Goal: Task Accomplishment & Management: Use online tool/utility

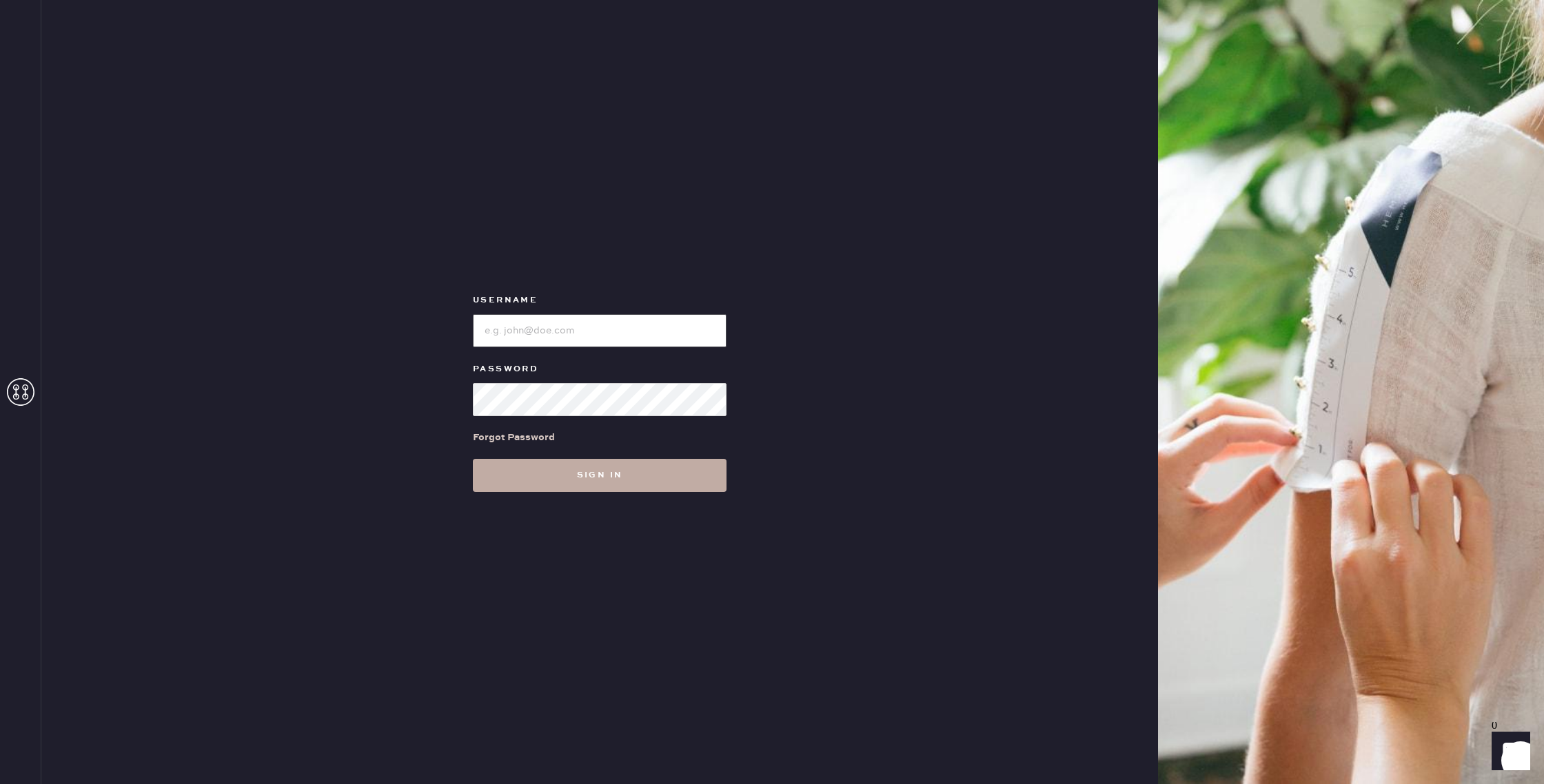
type input "reformationseattle"
click at [649, 464] on button "Sign in" at bounding box center [599, 476] width 254 height 33
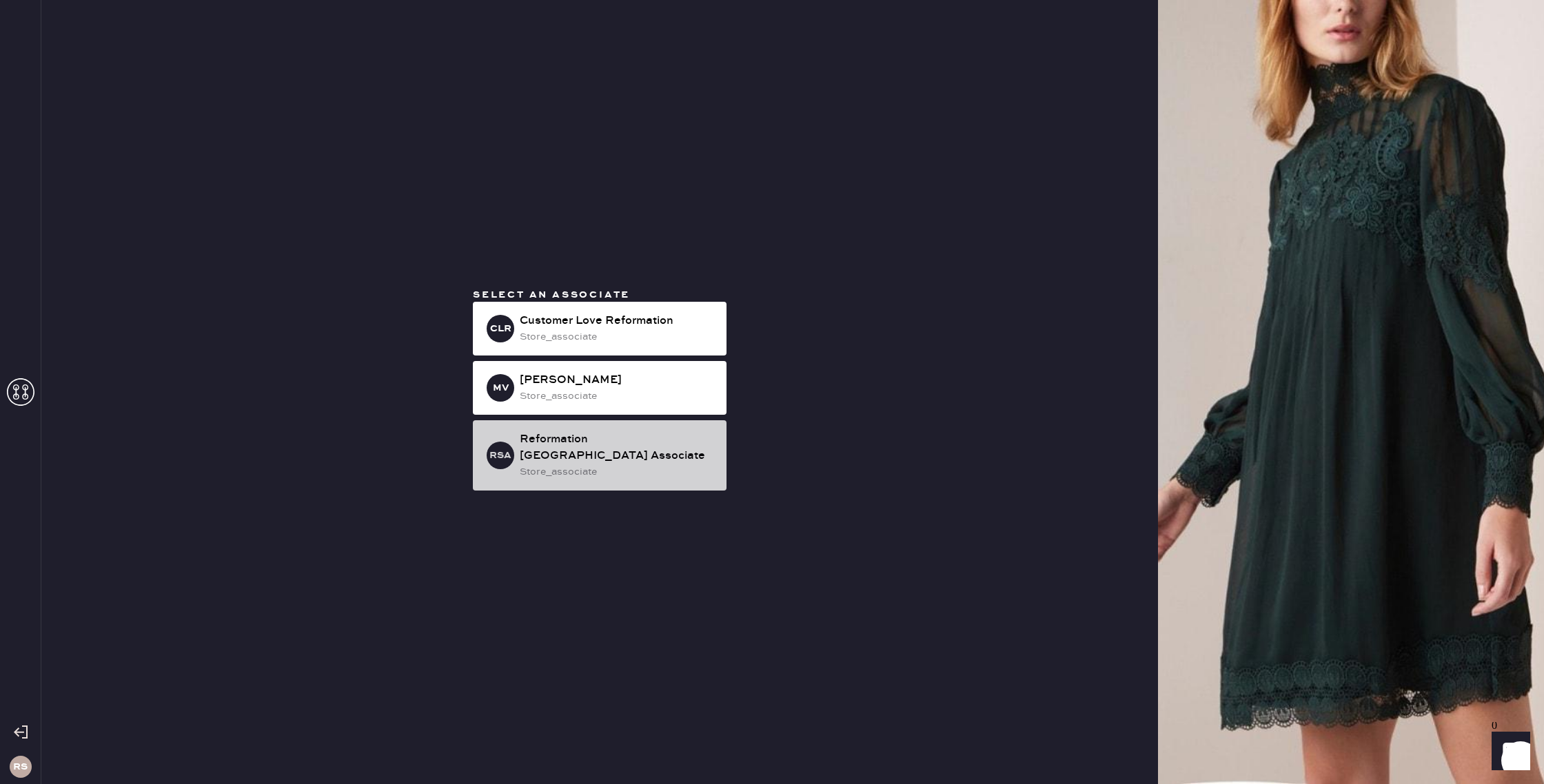
click at [601, 471] on div "RSA Reformation [GEOGRAPHIC_DATA] Associate store_associate" at bounding box center [599, 455] width 254 height 70
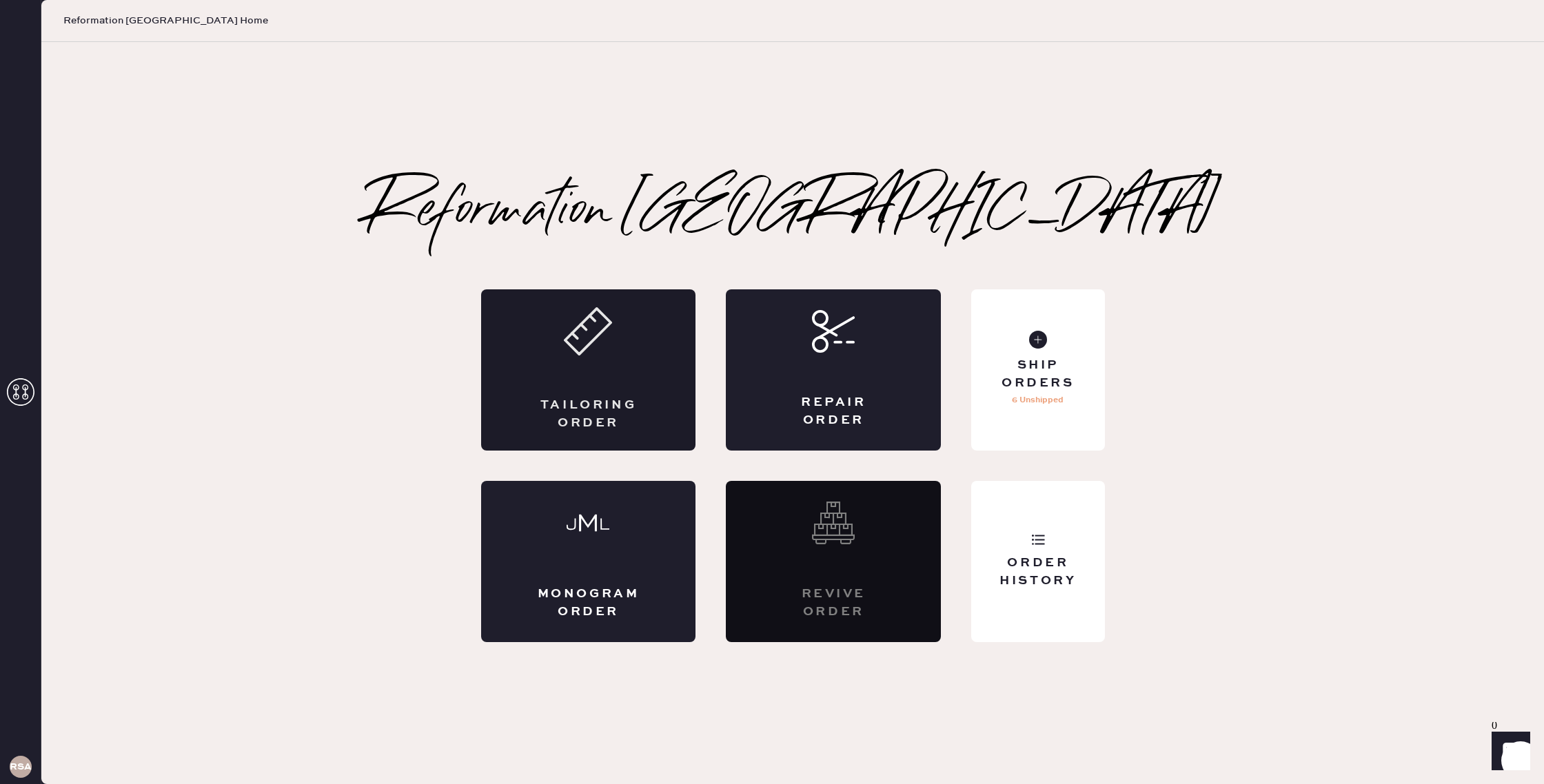
click at [604, 379] on div "Tailoring Order" at bounding box center [589, 370] width 215 height 161
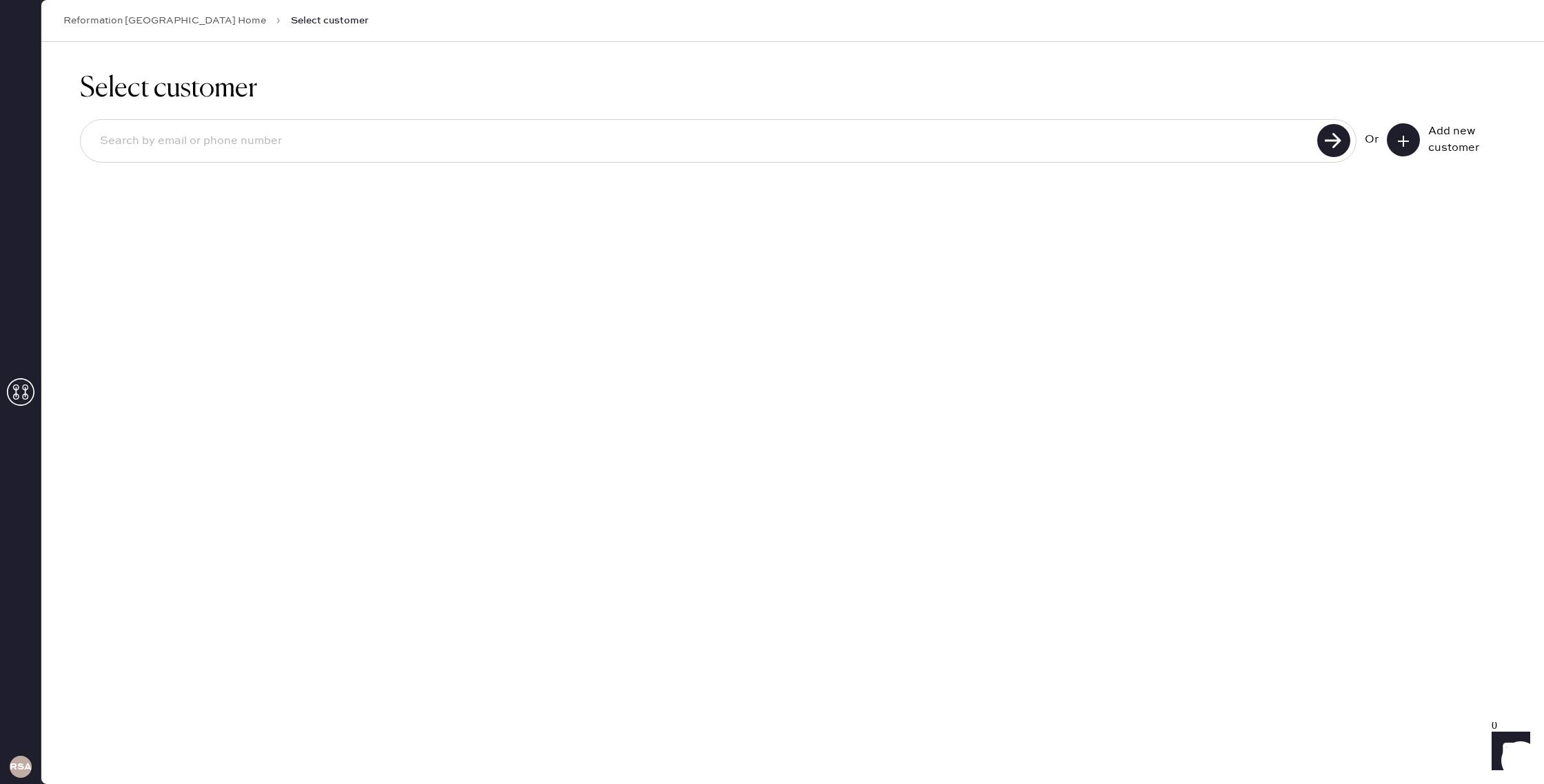
click at [19, 397] on use at bounding box center [21, 392] width 28 height 28
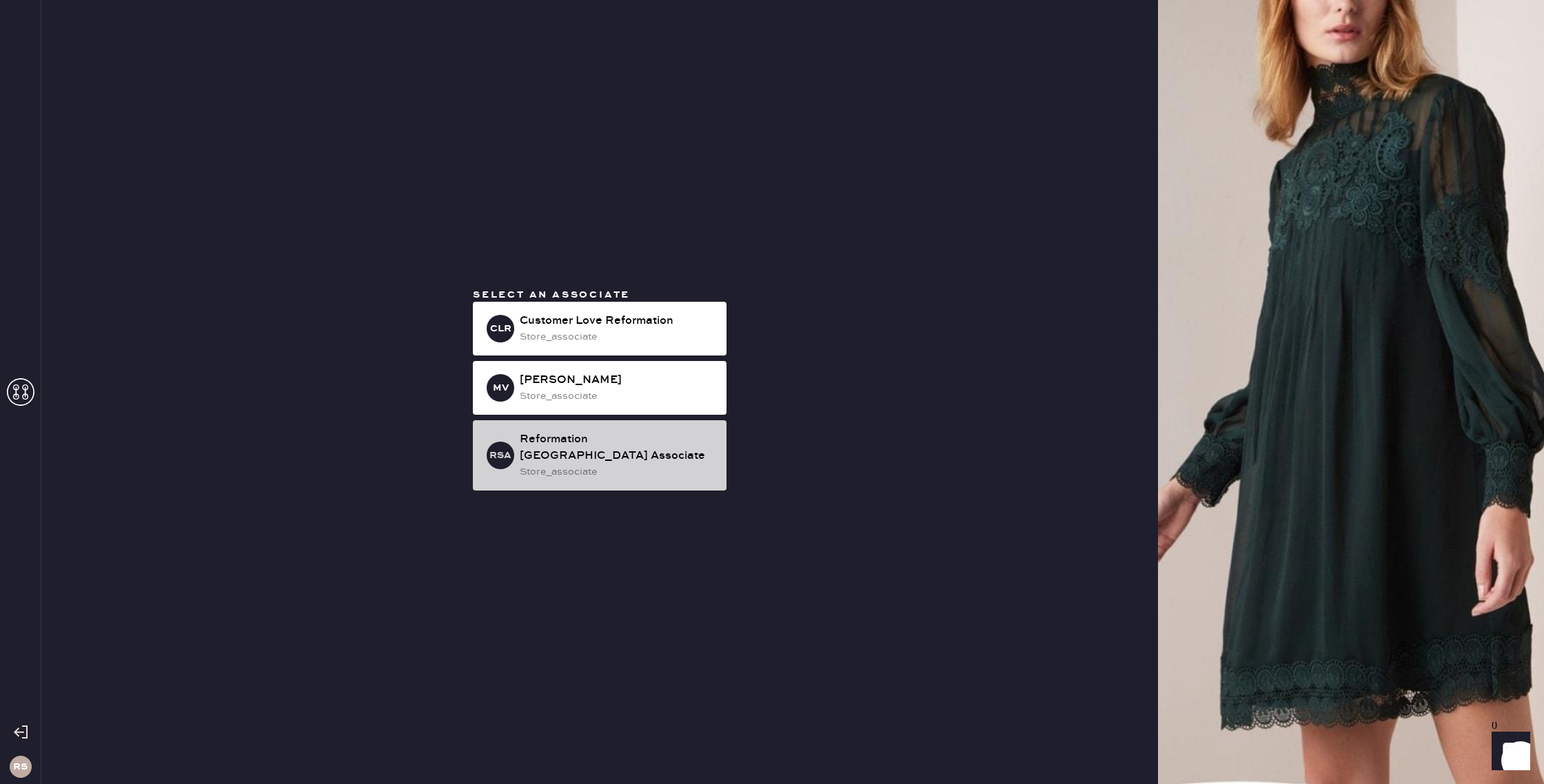
click at [569, 473] on div "RSA Reformation [GEOGRAPHIC_DATA] Associate store_associate" at bounding box center [599, 455] width 254 height 70
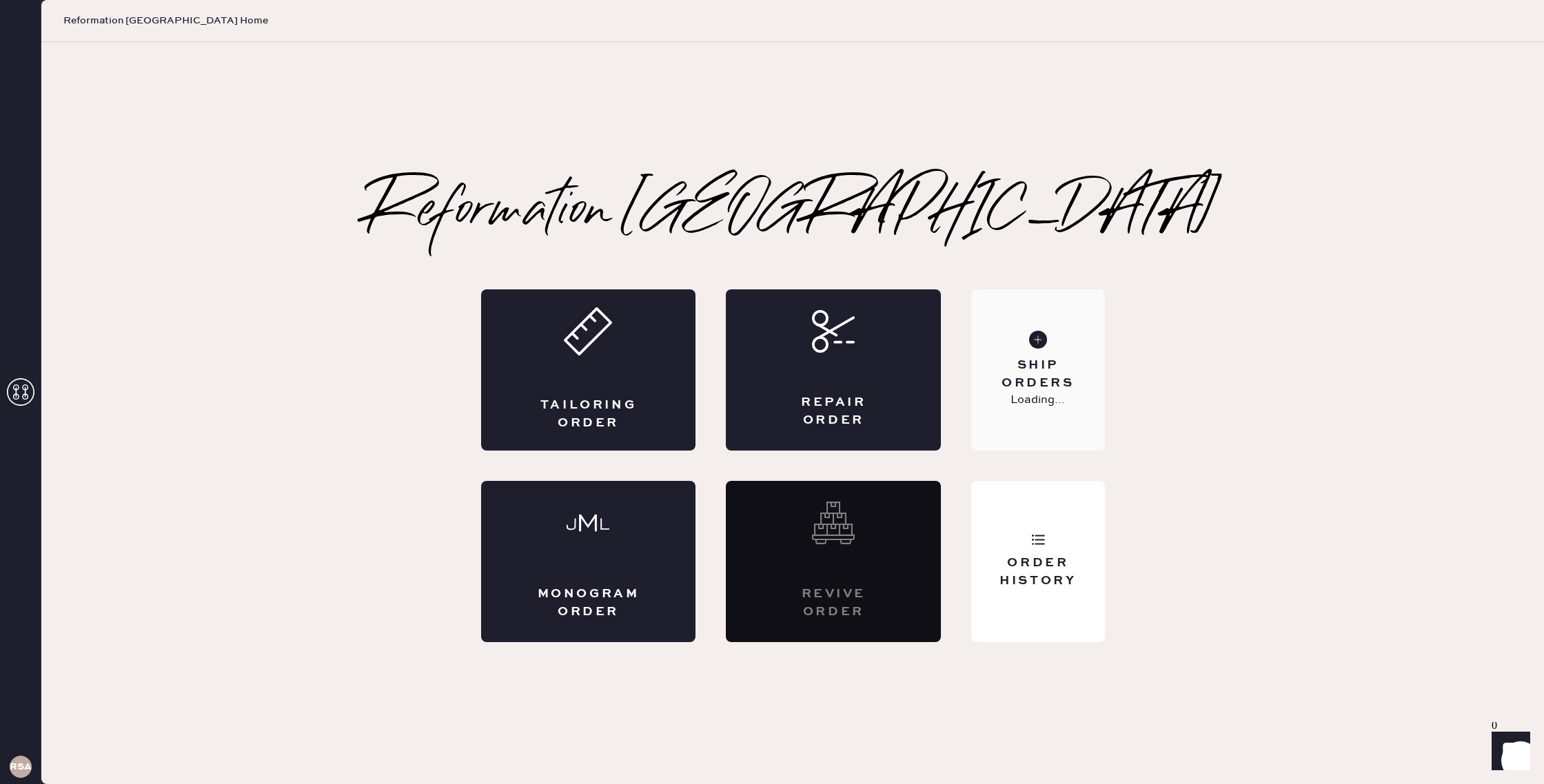
click at [1053, 388] on div "Ship Orders" at bounding box center [1038, 375] width 111 height 35
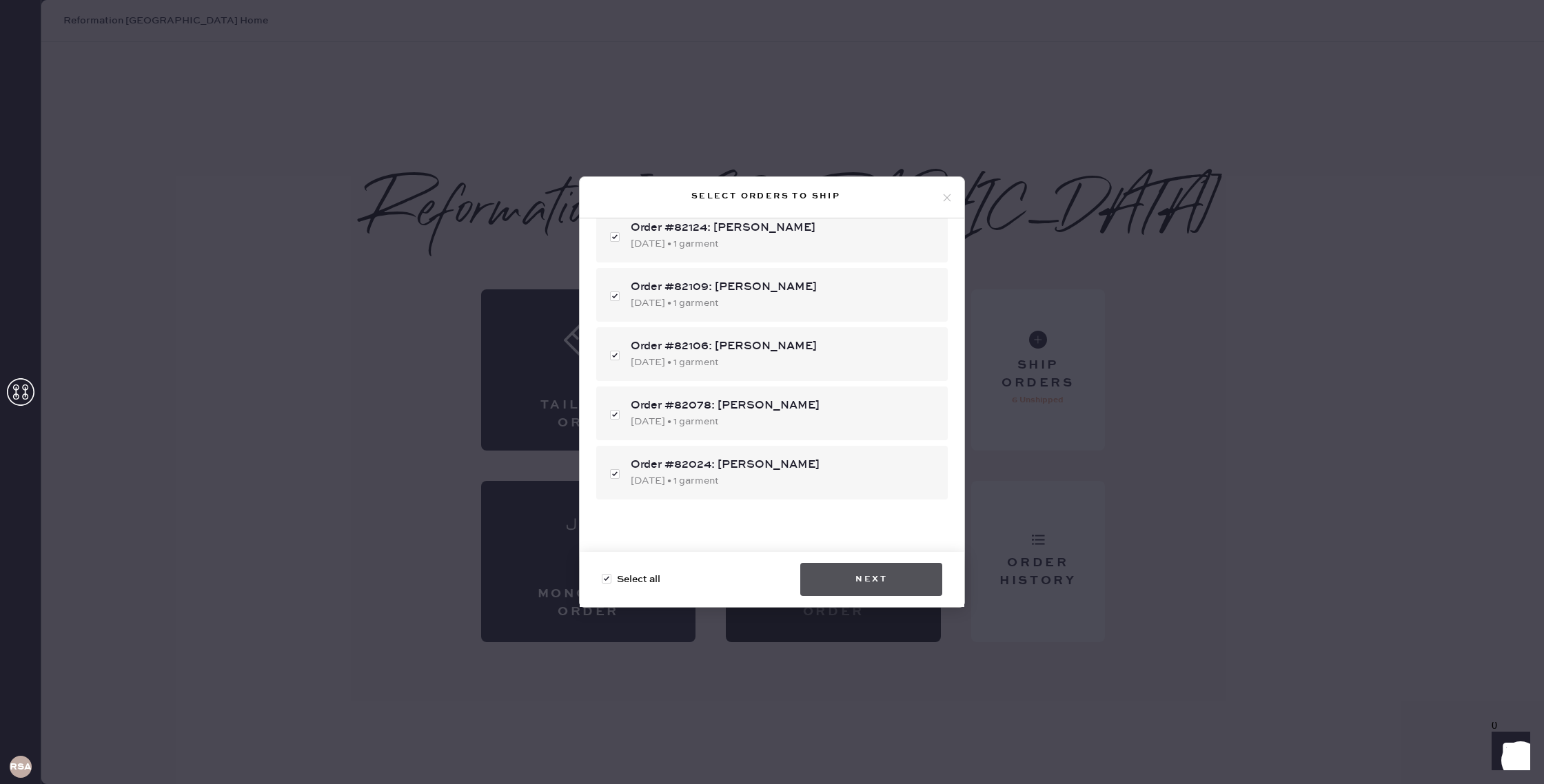
scroll to position [146, 0]
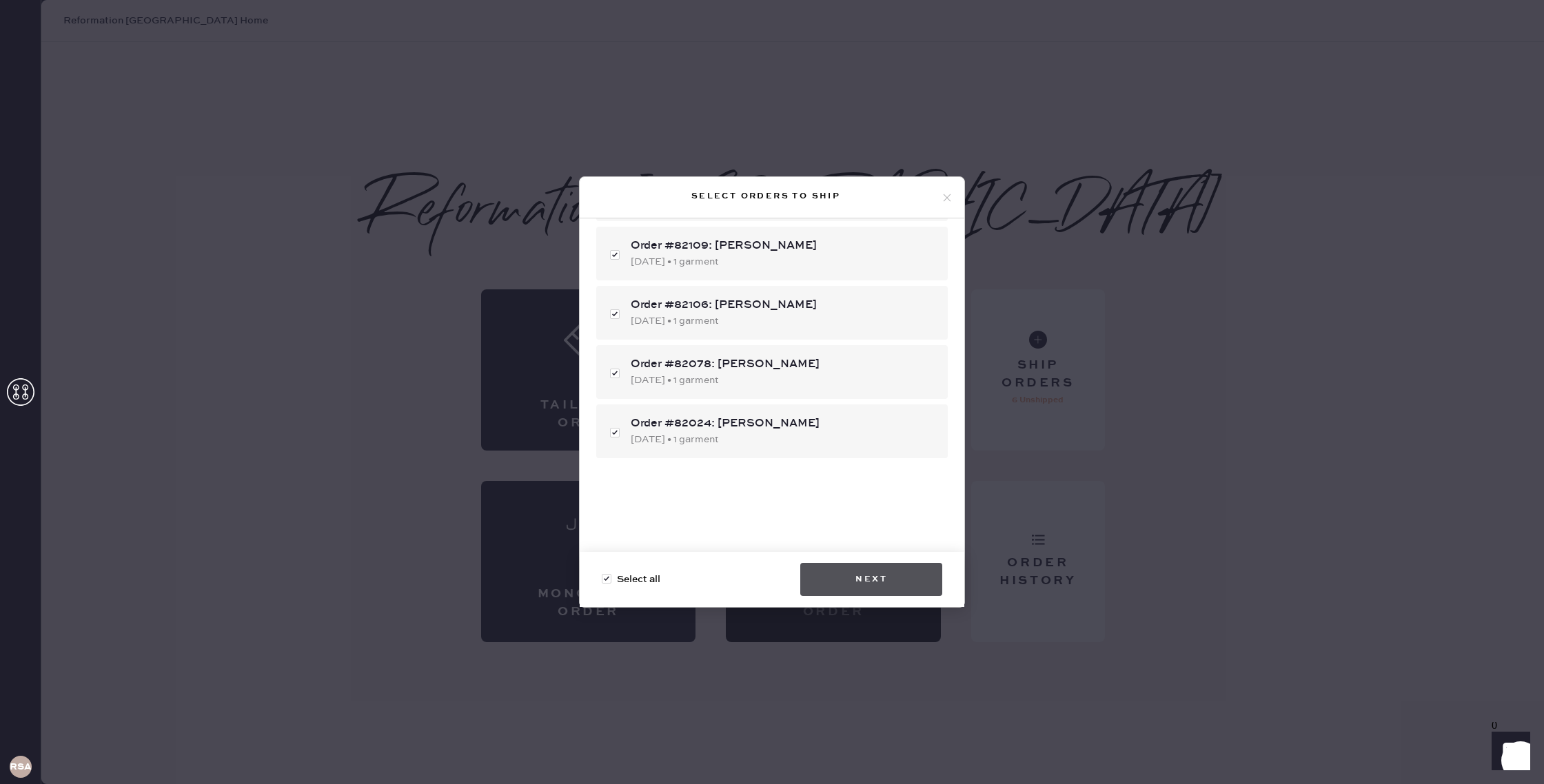
click at [882, 564] on button "Next" at bounding box center [871, 579] width 142 height 33
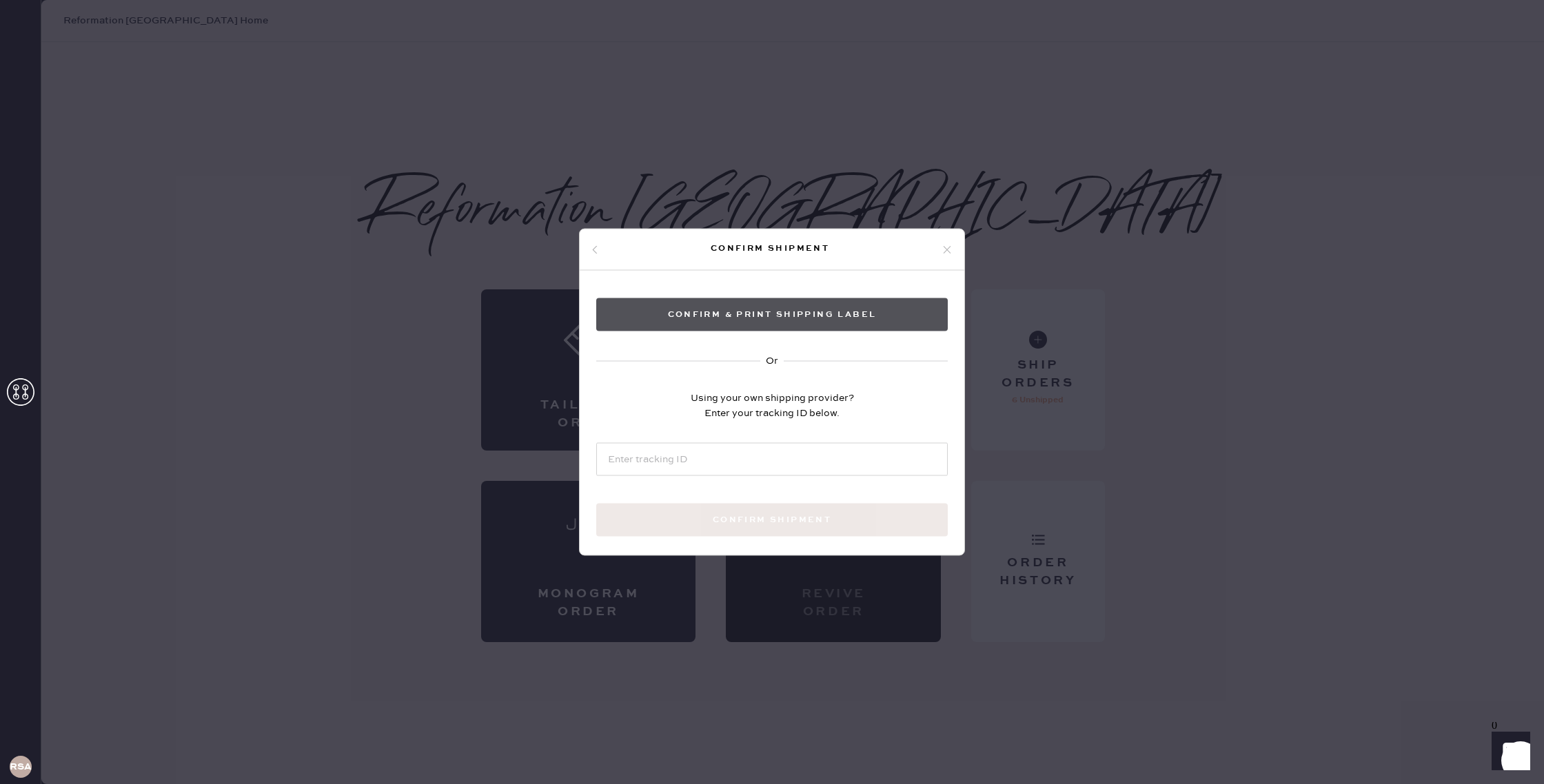
click at [816, 321] on button "Confirm & Print shipping label" at bounding box center [772, 315] width 352 height 33
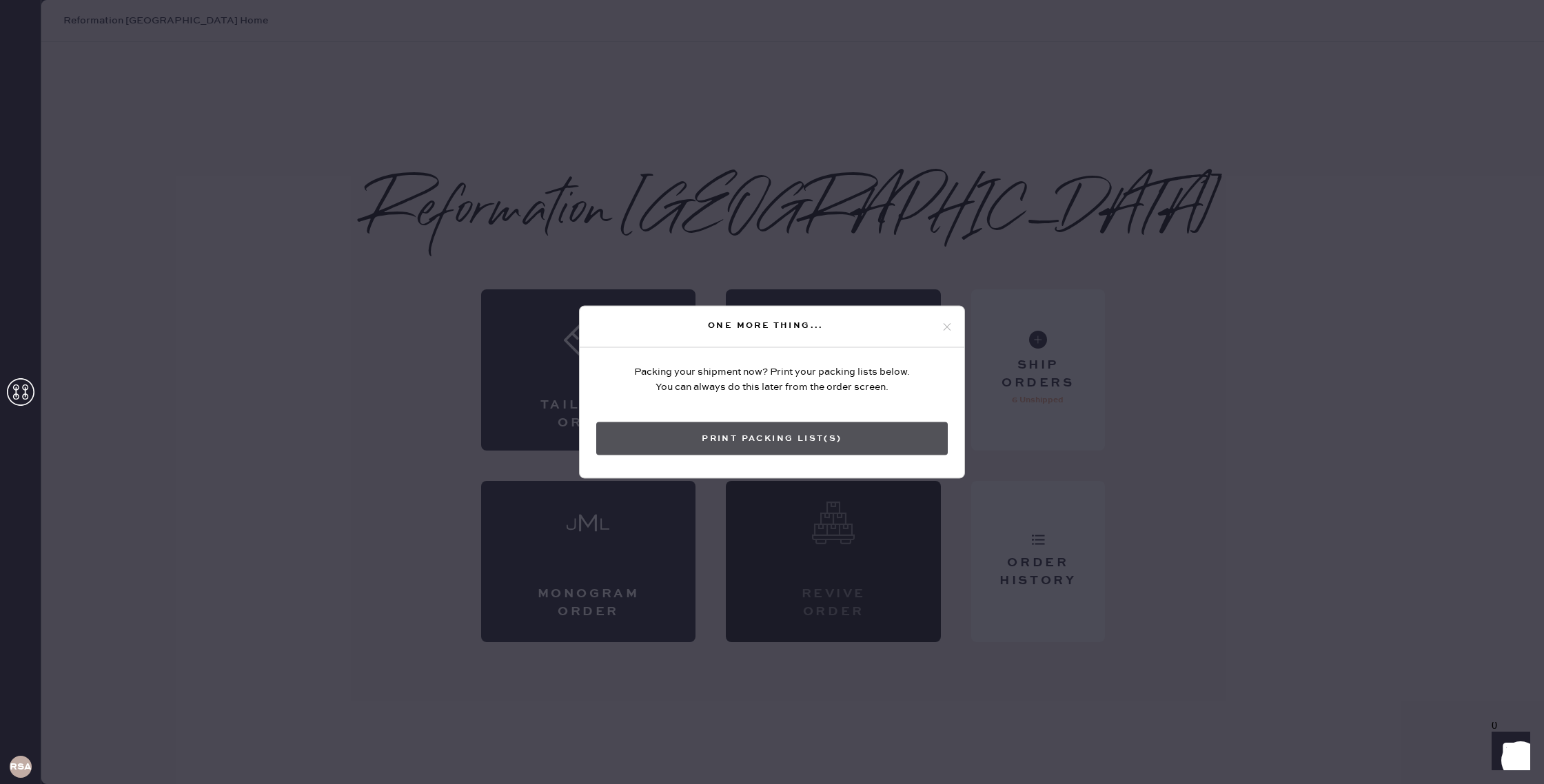
click at [843, 442] on button "Print Packing List(s)" at bounding box center [772, 439] width 352 height 33
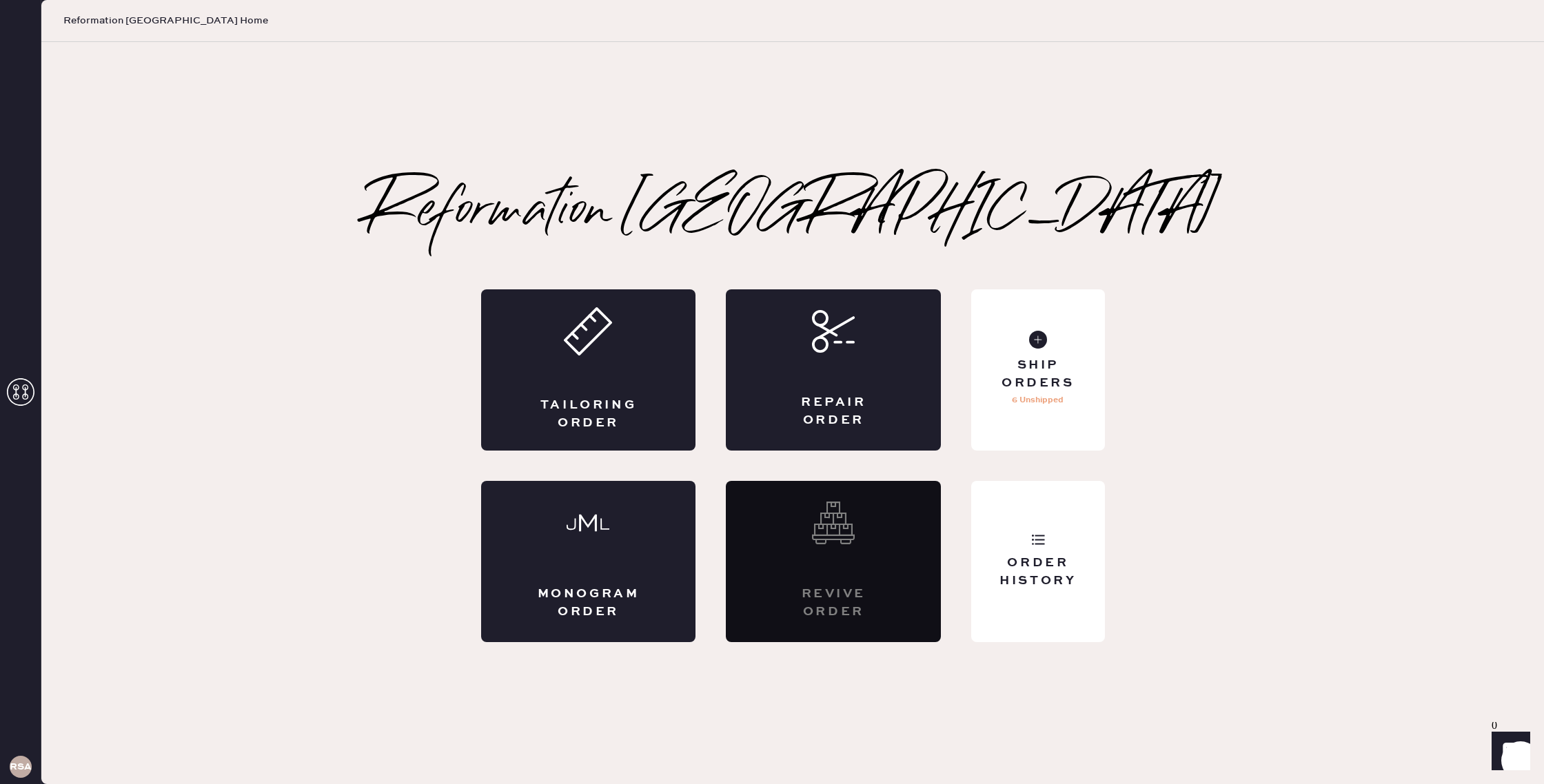
scroll to position [0, 0]
